Goal: Transaction & Acquisition: Purchase product/service

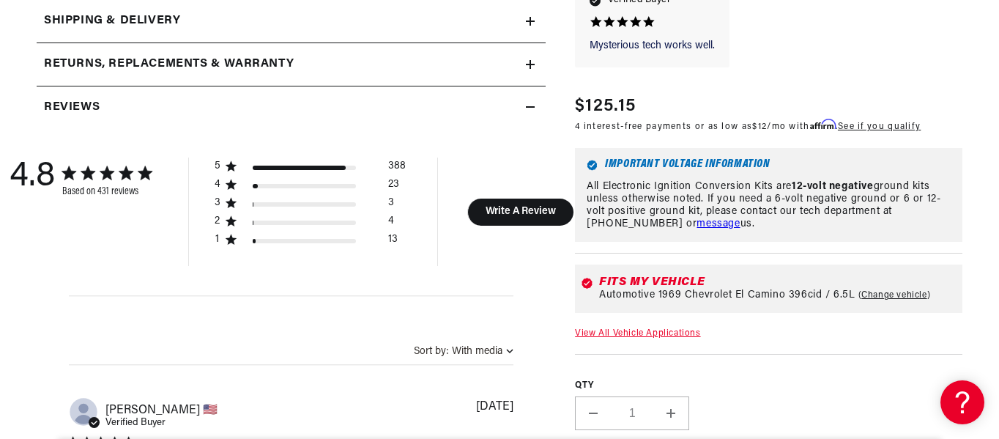
scroll to position [0, 1735]
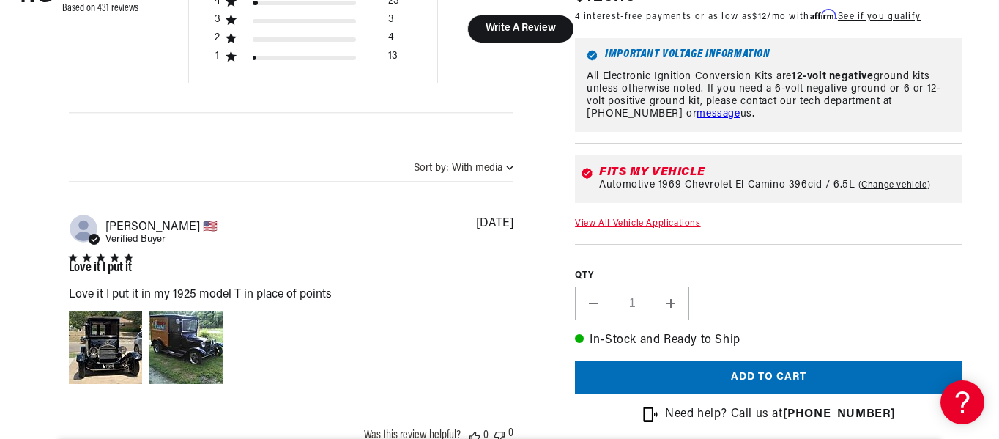
click at [883, 319] on div "QTY Decrease quantity for PerTronix 1181 Ignitor® Delco 8 cyl Electronic Igniti…" at bounding box center [769, 282] width 388 height 76
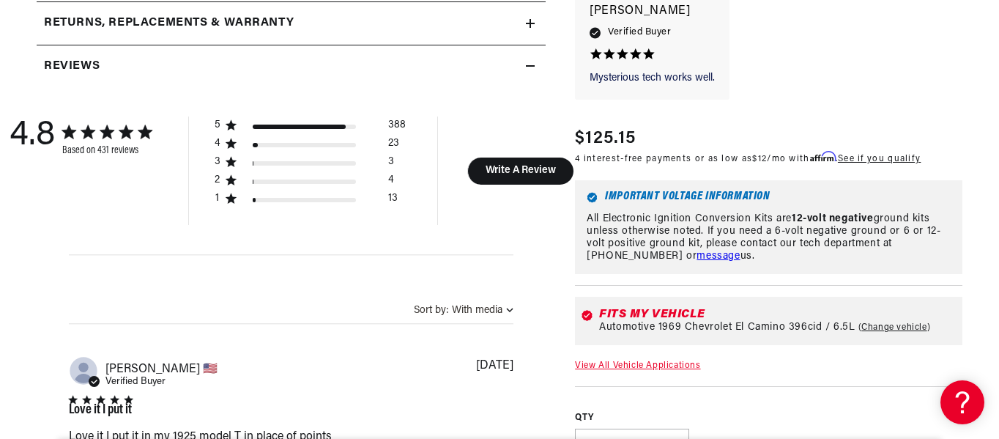
scroll to position [0, 1335]
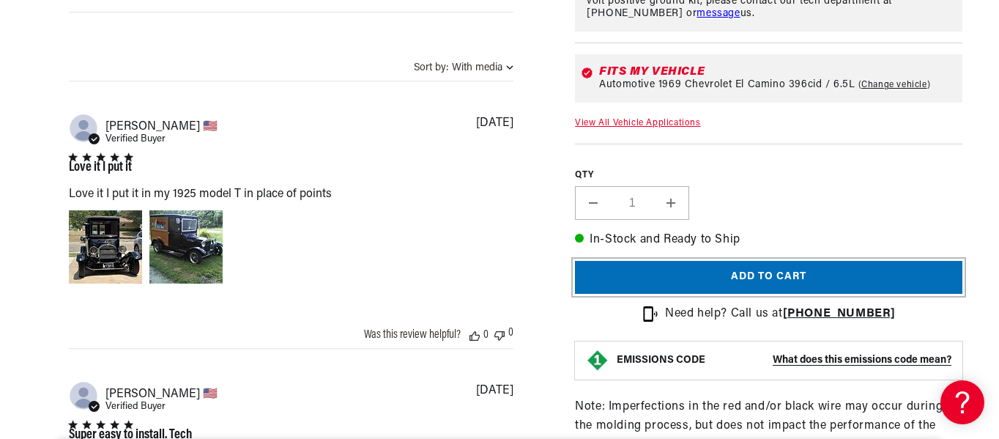
click at [909, 285] on button "Add to cart" at bounding box center [769, 278] width 388 height 33
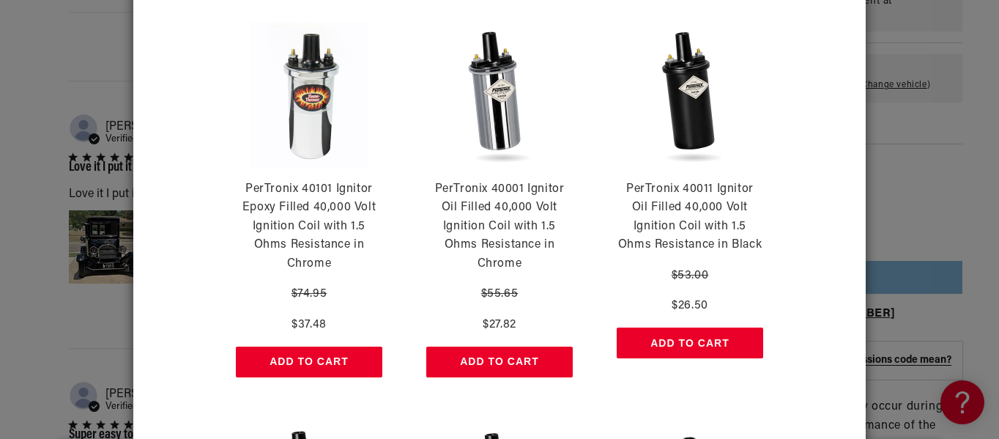
click at [740, 334] on button "Add to Cart" at bounding box center [690, 342] width 147 height 31
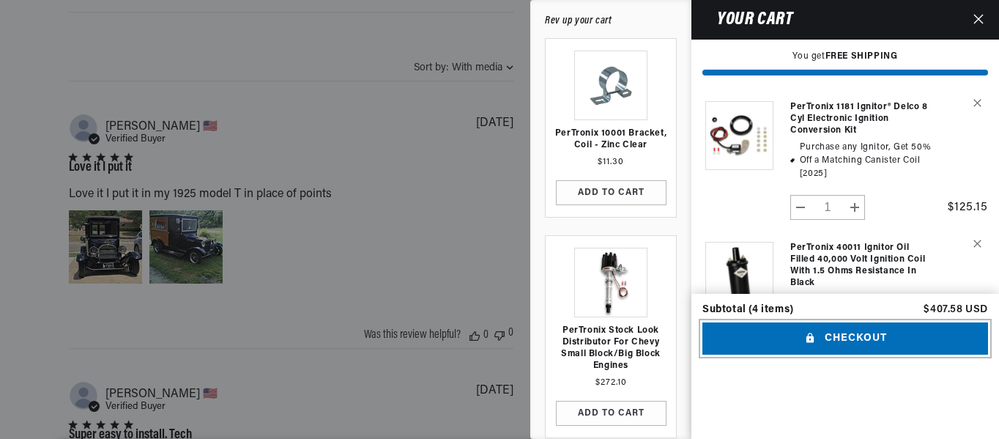
click at [884, 355] on button "Checkout" at bounding box center [846, 338] width 286 height 33
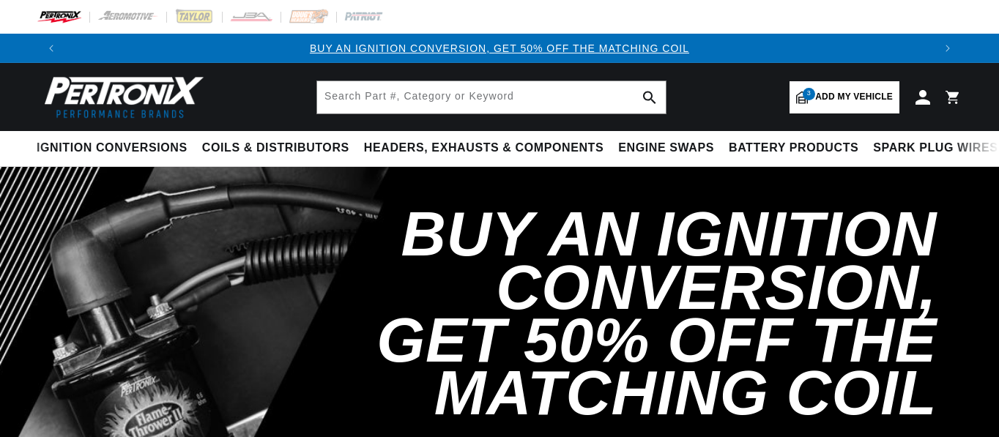
select select "1969"
select select "Chevrolet"
select select "El-Camino"
select select "396cid-6.5L"
